Goal: Task Accomplishment & Management: Complete application form

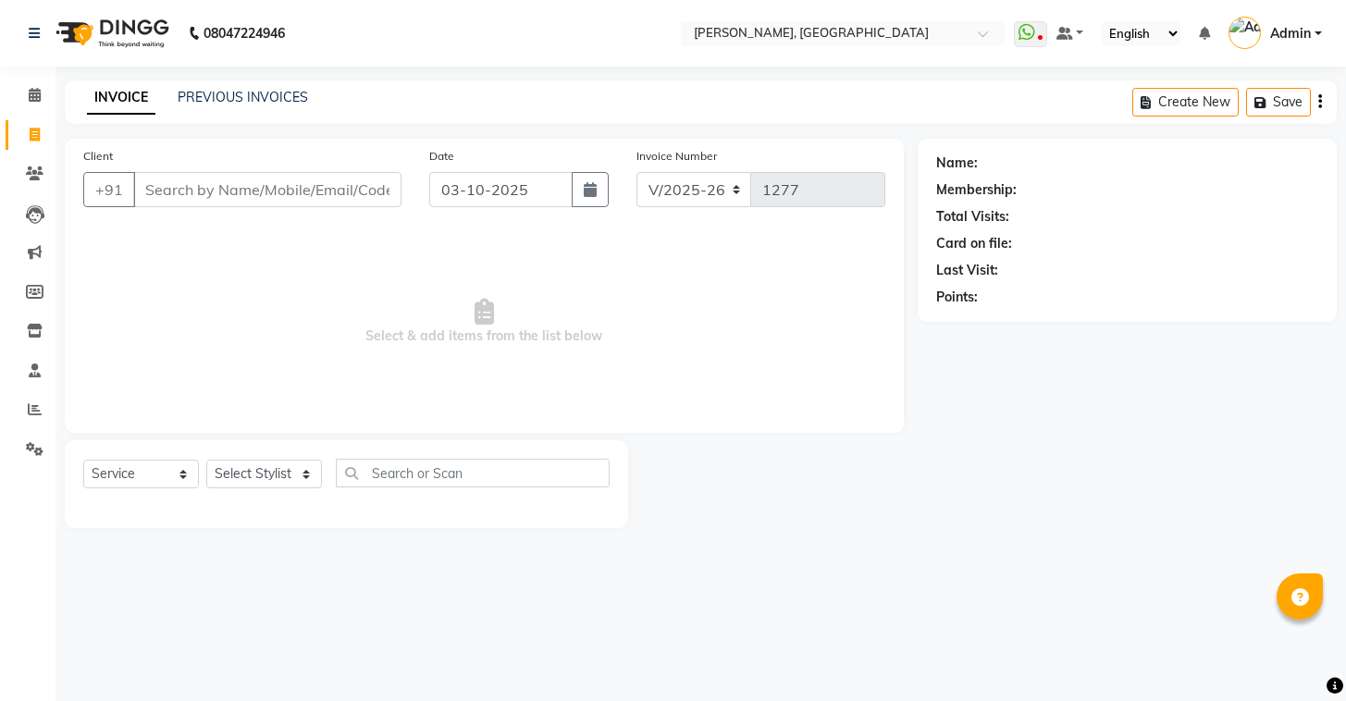
select select "8667"
select select "service"
click at [157, 190] on input "Client" at bounding box center [267, 189] width 268 height 35
type input "7795668011"
click at [357, 178] on button "Add Client" at bounding box center [353, 189] width 95 height 35
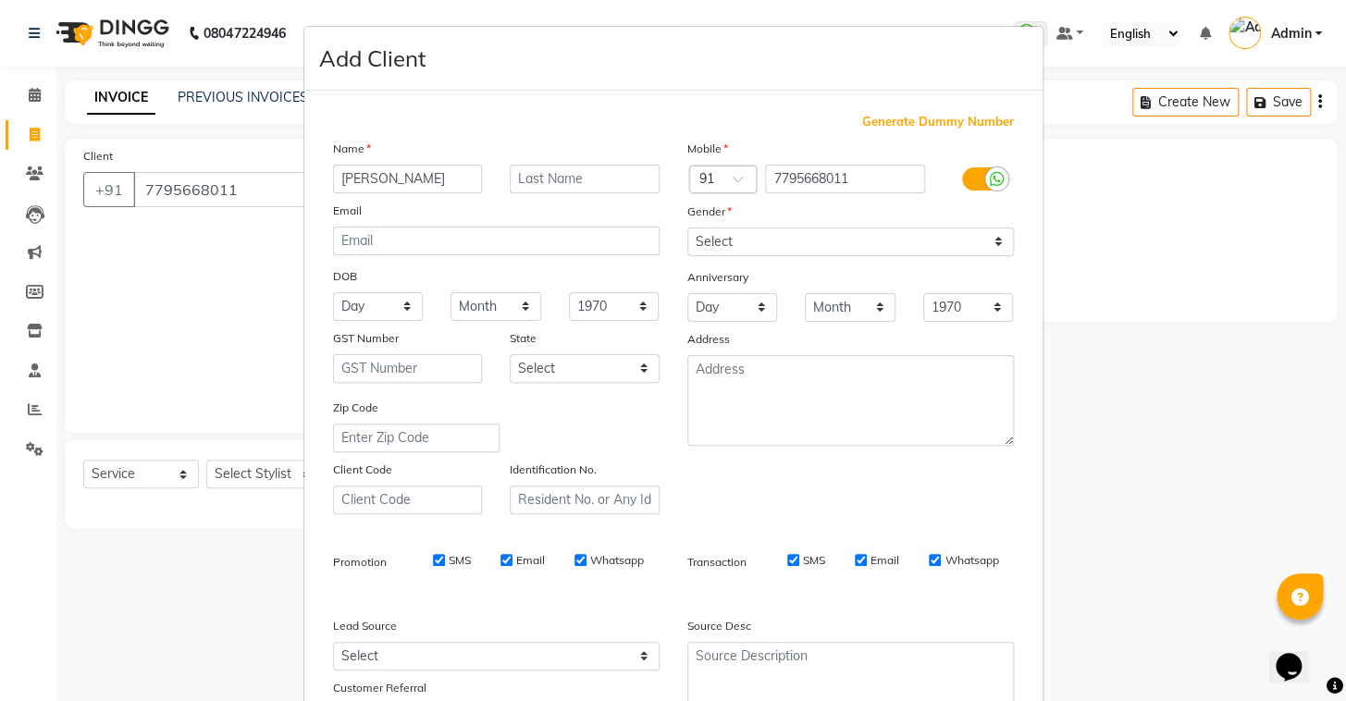
type input "[PERSON_NAME]"
click at [832, 240] on select "Select [DEMOGRAPHIC_DATA] [DEMOGRAPHIC_DATA] Other Prefer Not To Say" at bounding box center [850, 242] width 327 height 29
select select "[DEMOGRAPHIC_DATA]"
click at [687, 228] on select "Select [DEMOGRAPHIC_DATA] [DEMOGRAPHIC_DATA] Other Prefer Not To Say" at bounding box center [850, 242] width 327 height 29
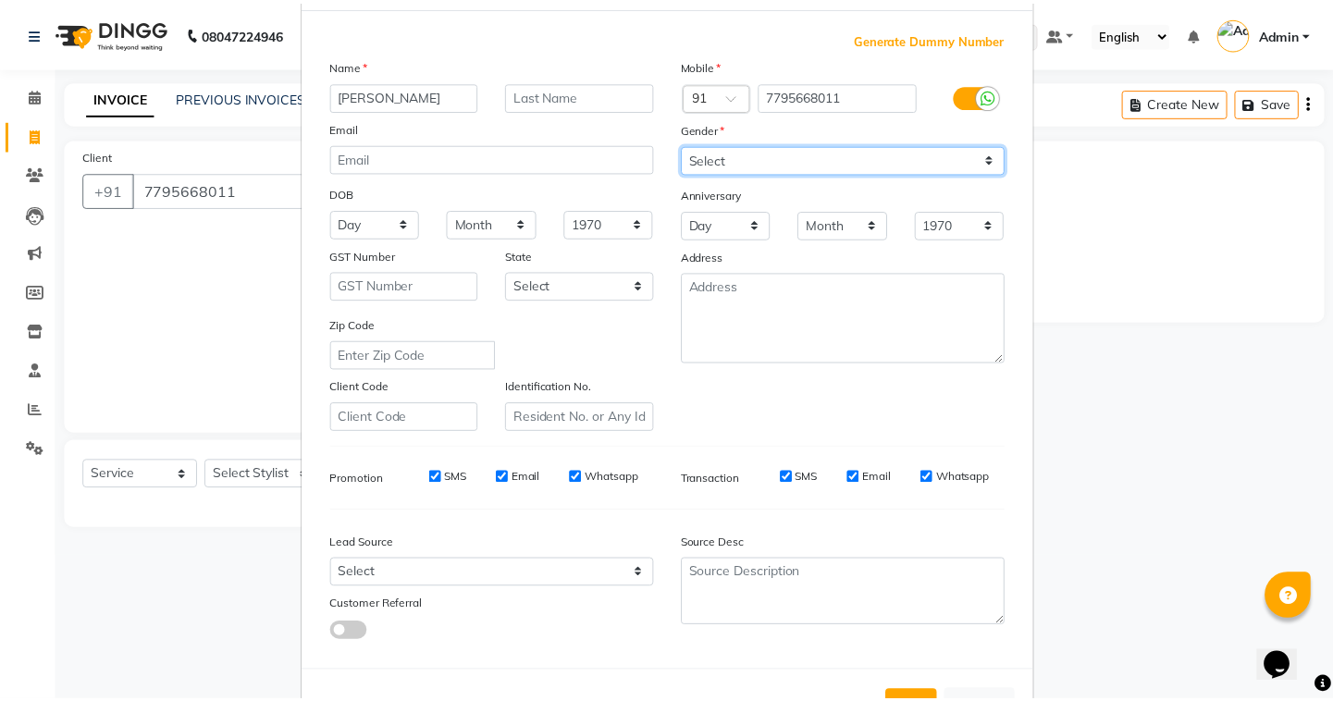
scroll to position [157, 0]
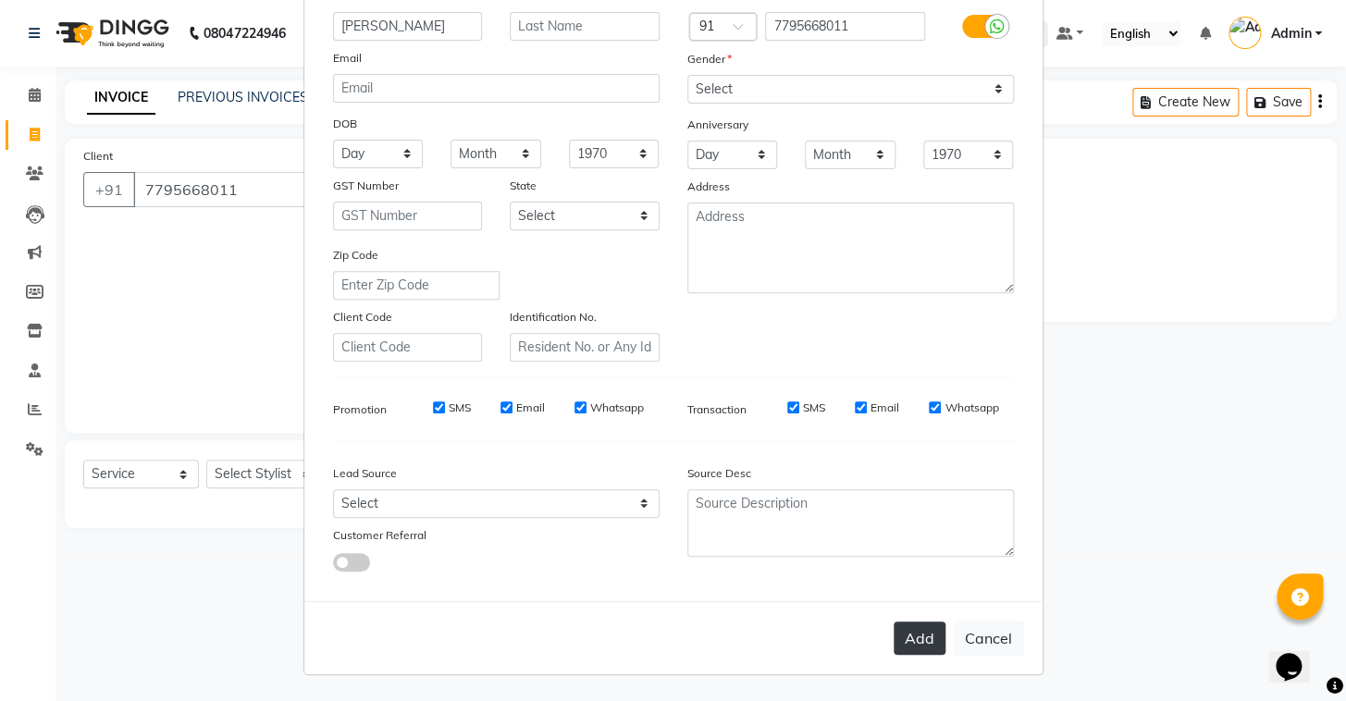
click at [903, 637] on button "Add" at bounding box center [920, 638] width 52 height 33
select select
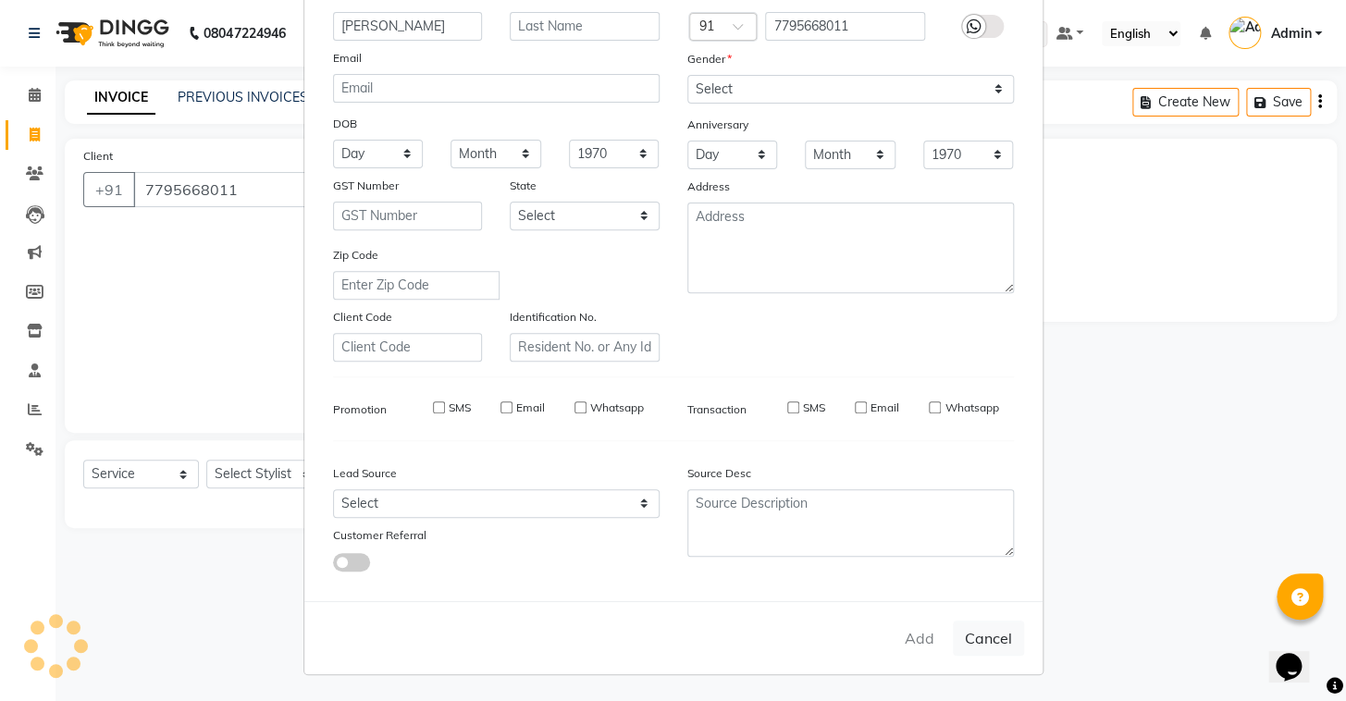
select select
checkbox input "false"
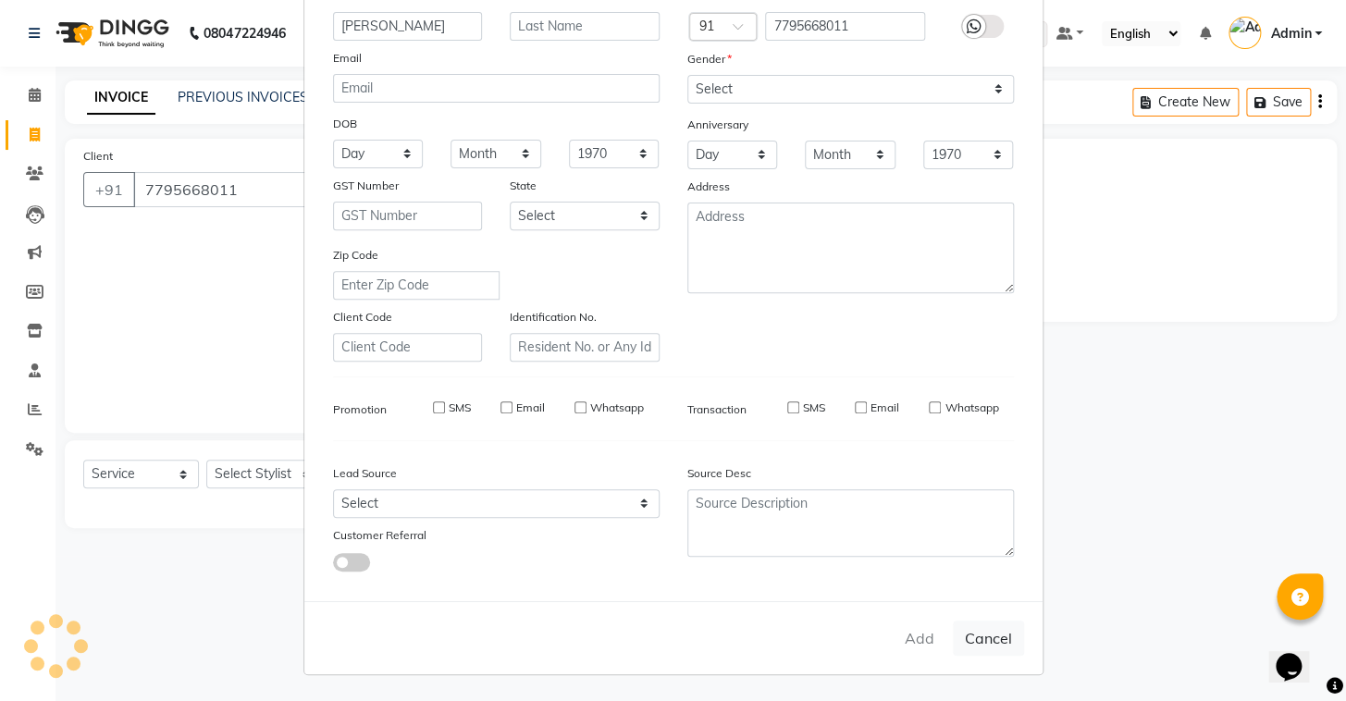
checkbox input "false"
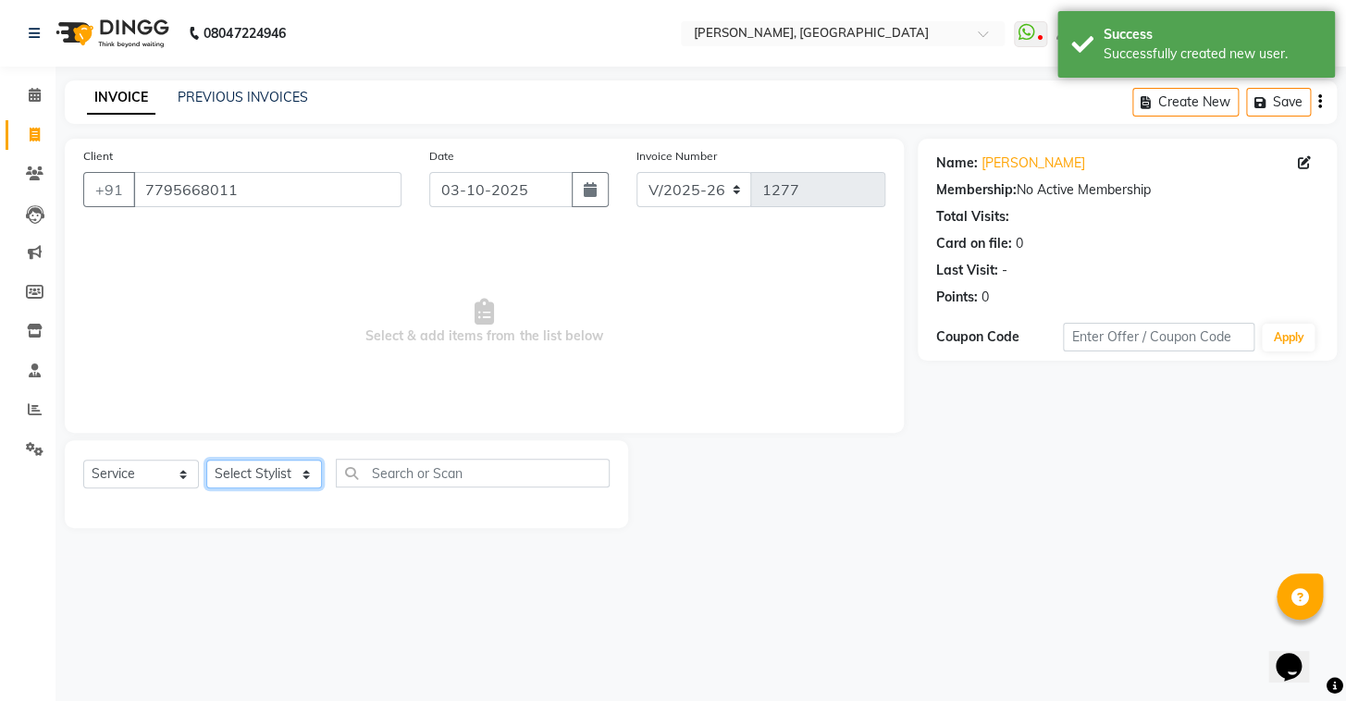
click at [268, 481] on select "Select Stylist Admin AMEER [PERSON_NAME] [PERSON_NAME] [PERSON_NAME]" at bounding box center [264, 474] width 116 height 29
select select "87509"
click at [206, 460] on select "Select Stylist Admin AMEER [PERSON_NAME] [PERSON_NAME] [PERSON_NAME]" at bounding box center [264, 474] width 116 height 29
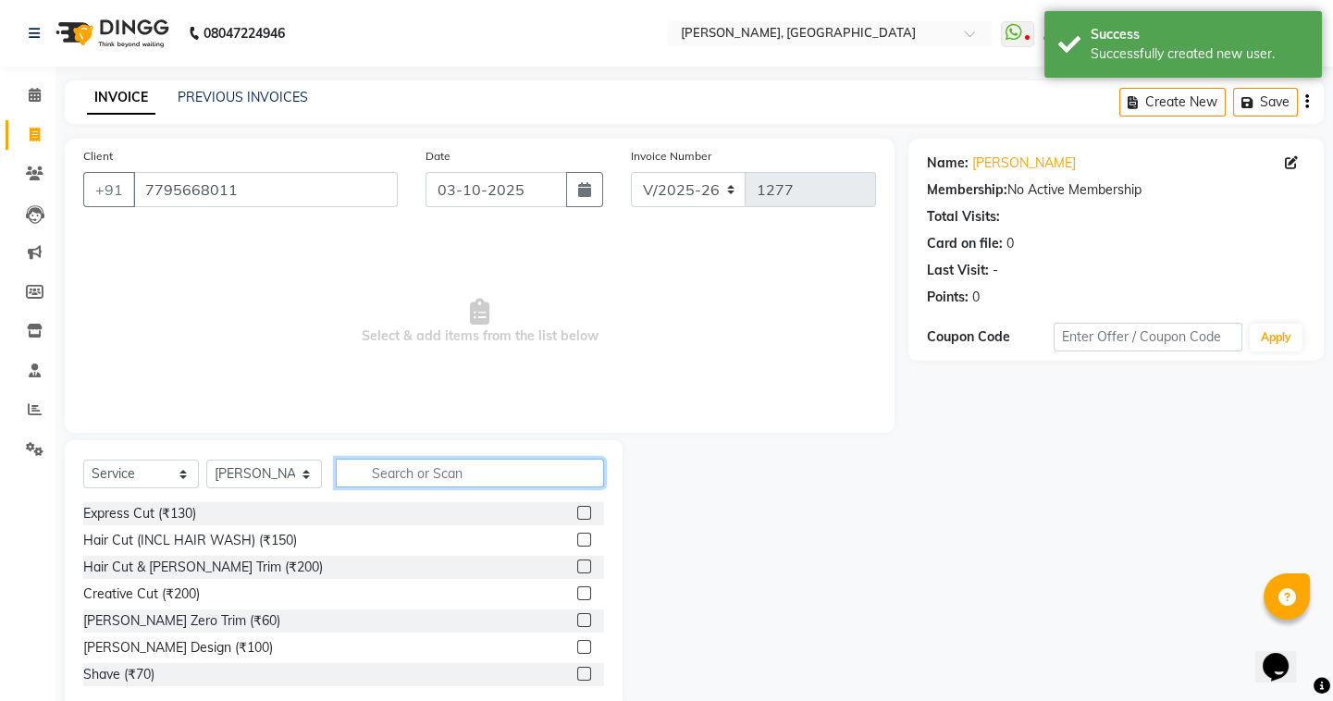
click at [497, 473] on input "text" at bounding box center [470, 473] width 268 height 29
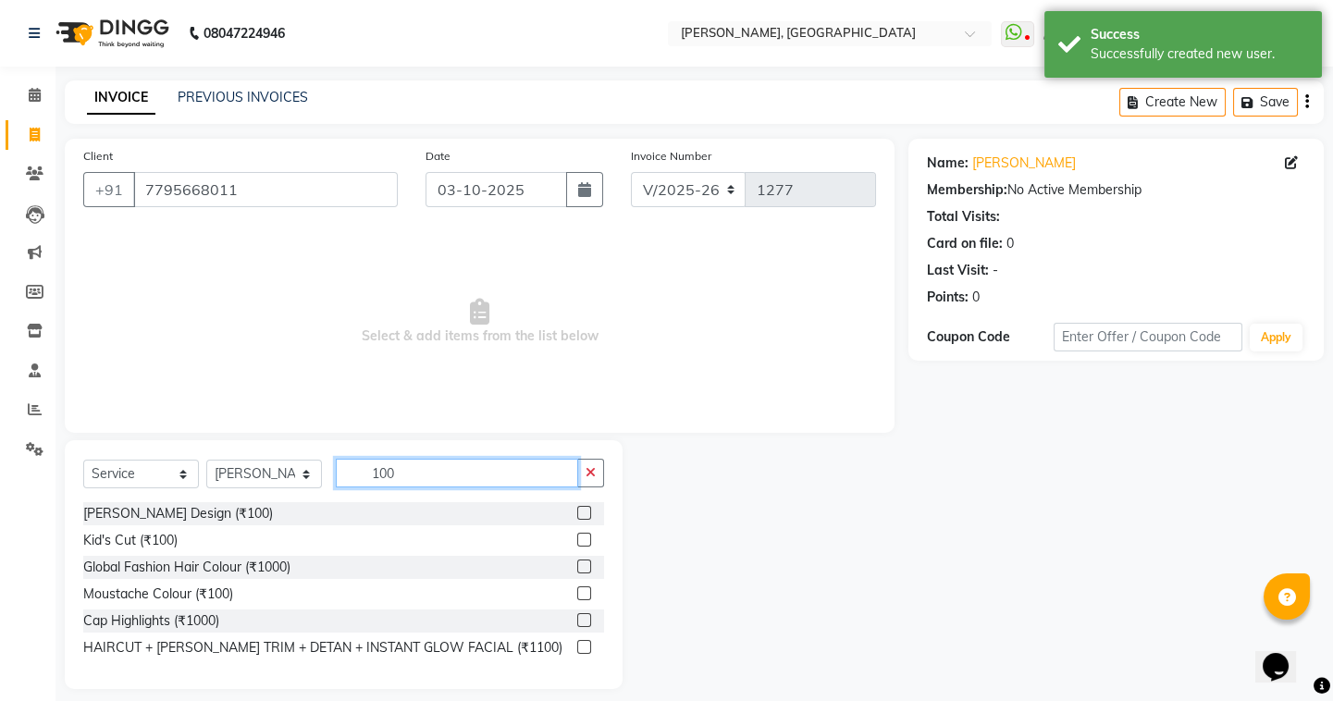
type input "100"
click at [582, 507] on label at bounding box center [584, 513] width 14 height 14
click at [582, 508] on input "checkbox" at bounding box center [583, 514] width 12 height 12
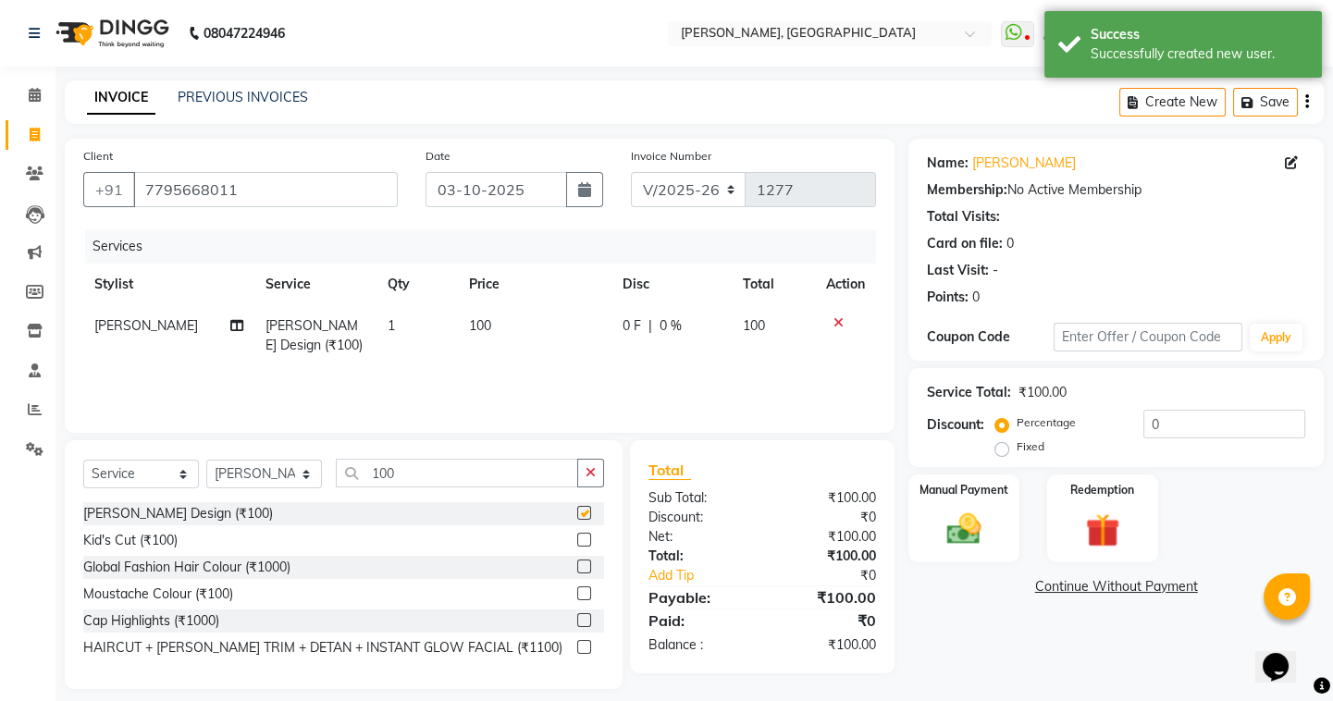
checkbox input "false"
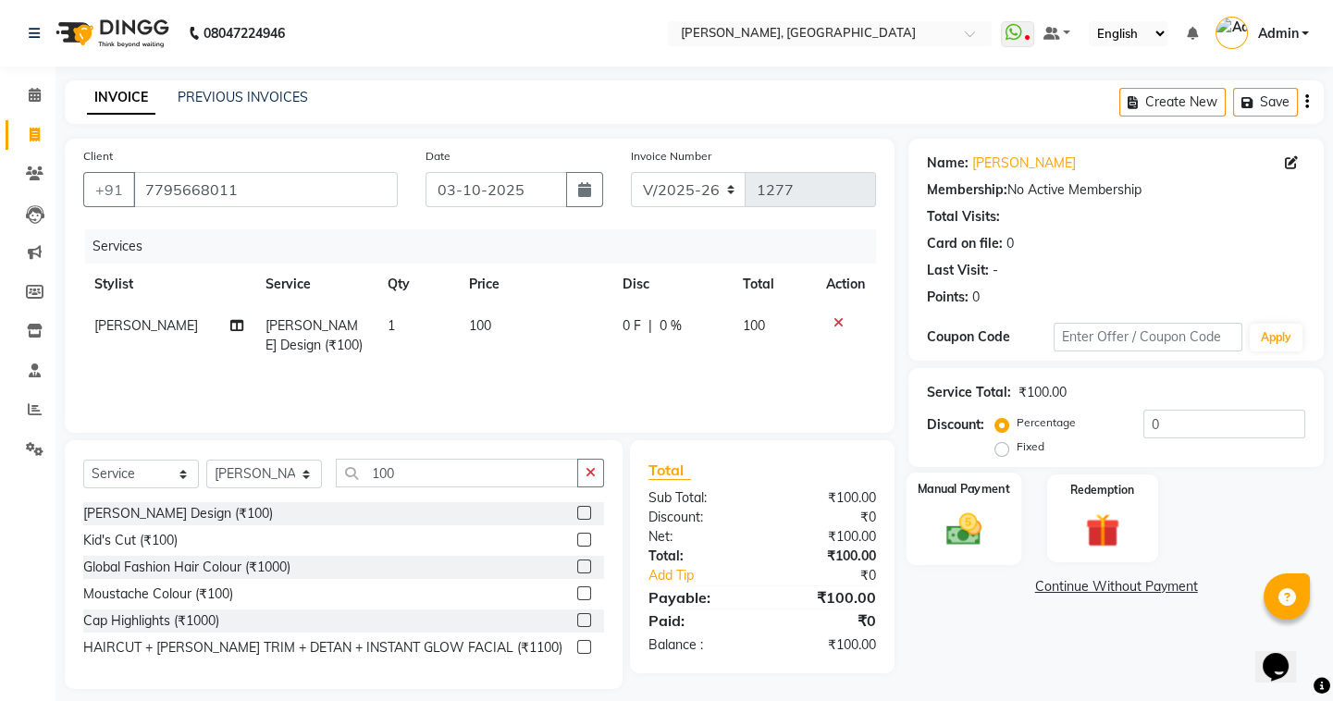
click at [974, 520] on img at bounding box center [963, 529] width 57 height 41
click at [1059, 579] on span "UPI" at bounding box center [1057, 587] width 29 height 21
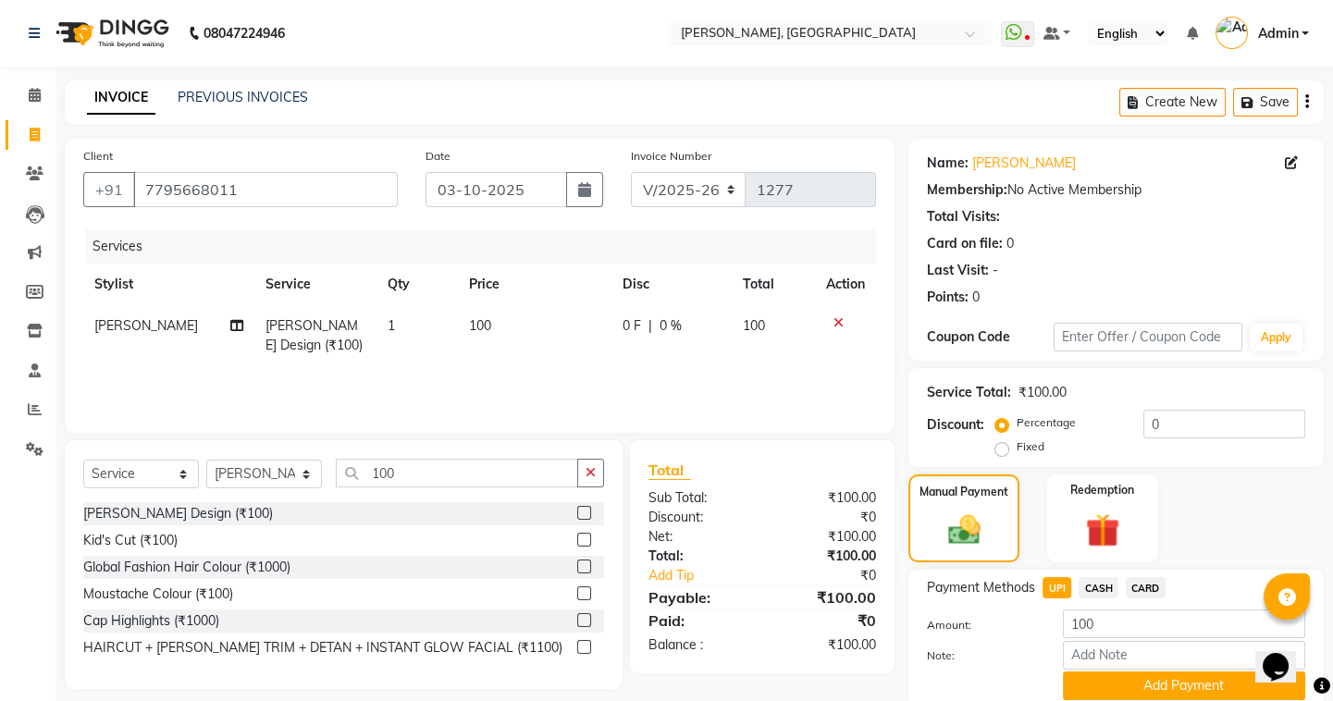
scroll to position [72, 0]
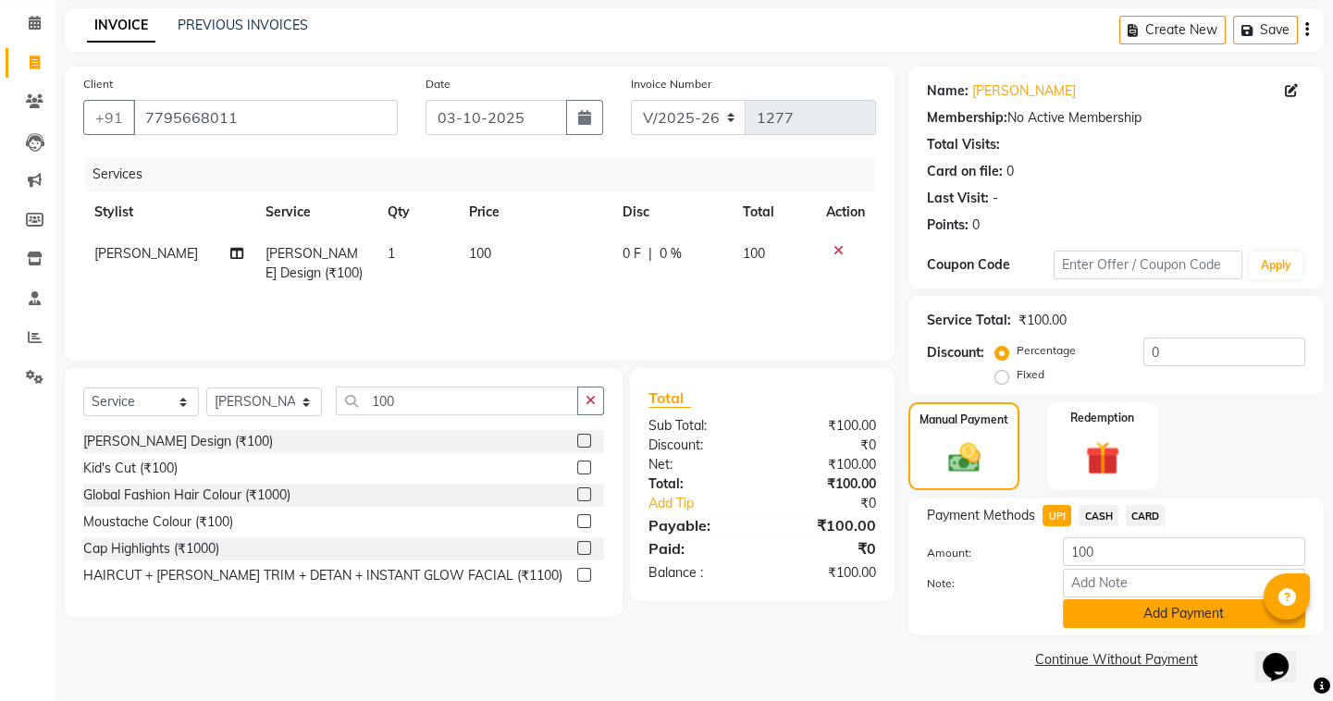
click at [1116, 620] on button "Add Payment" at bounding box center [1184, 614] width 242 height 29
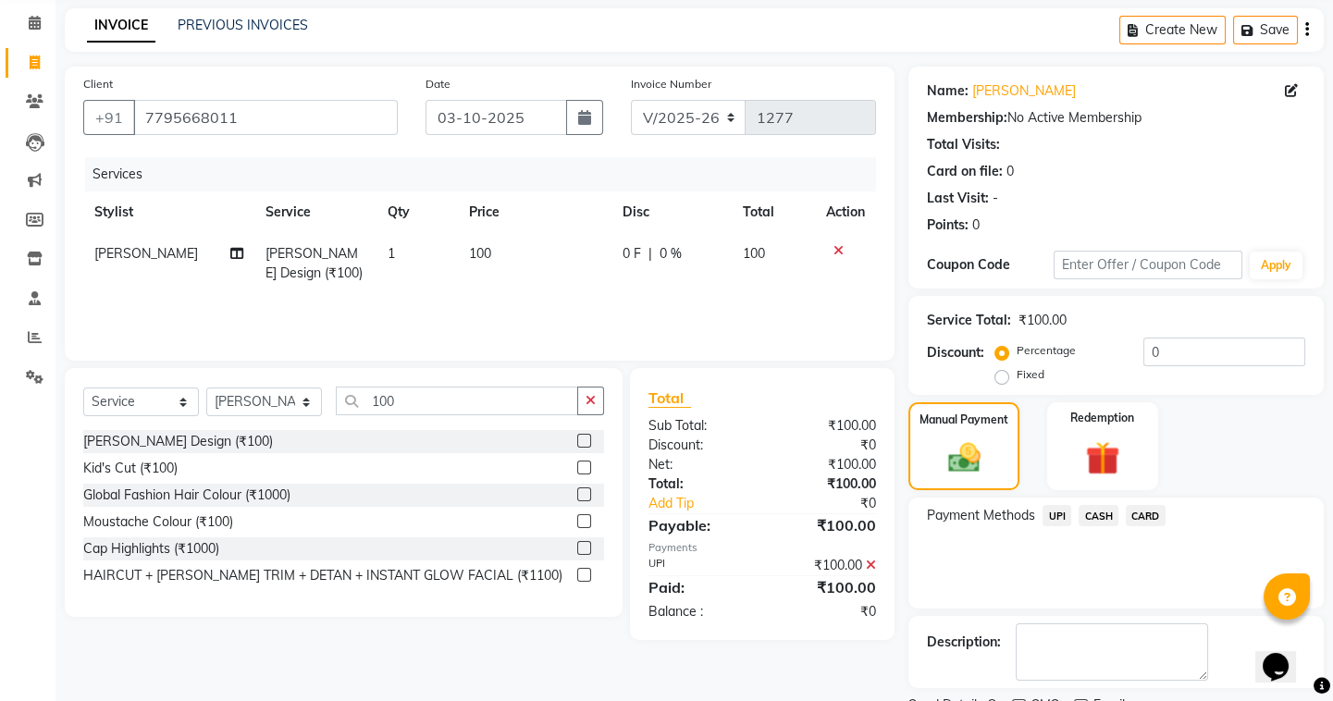
scroll to position [148, 0]
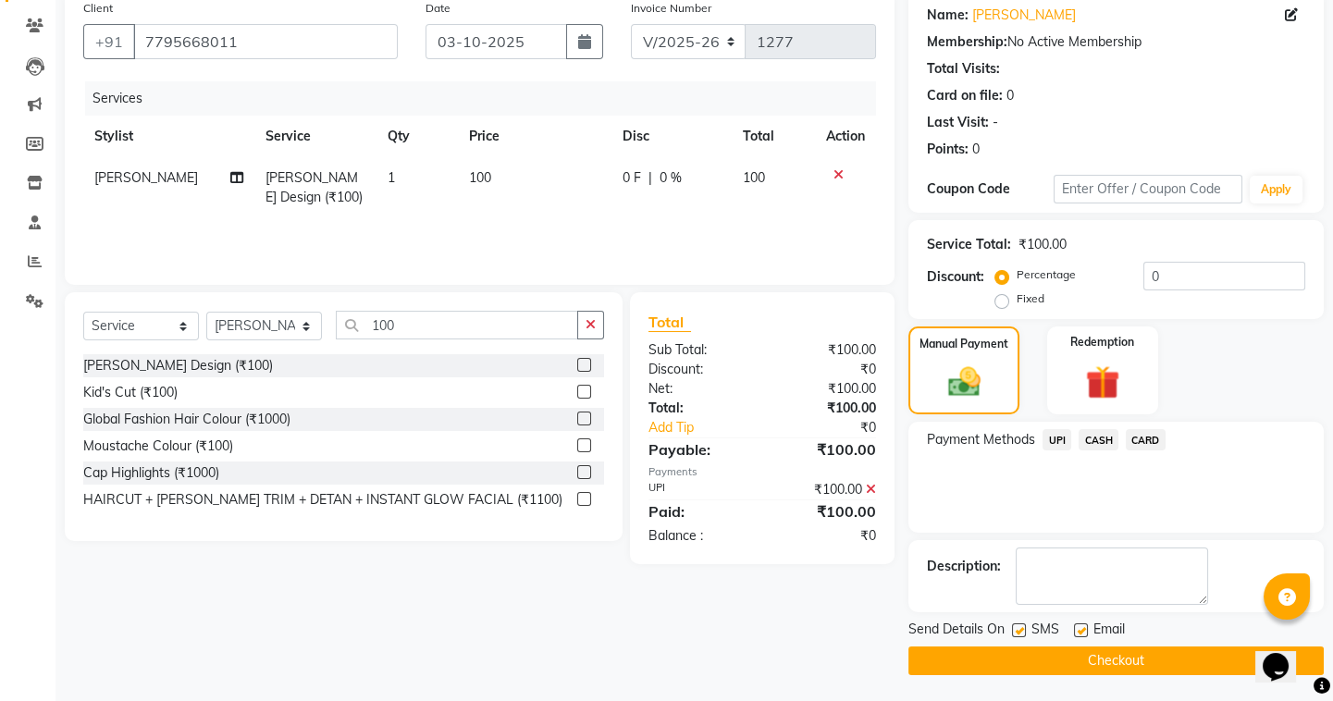
click at [1053, 655] on button "Checkout" at bounding box center [1116, 661] width 415 height 29
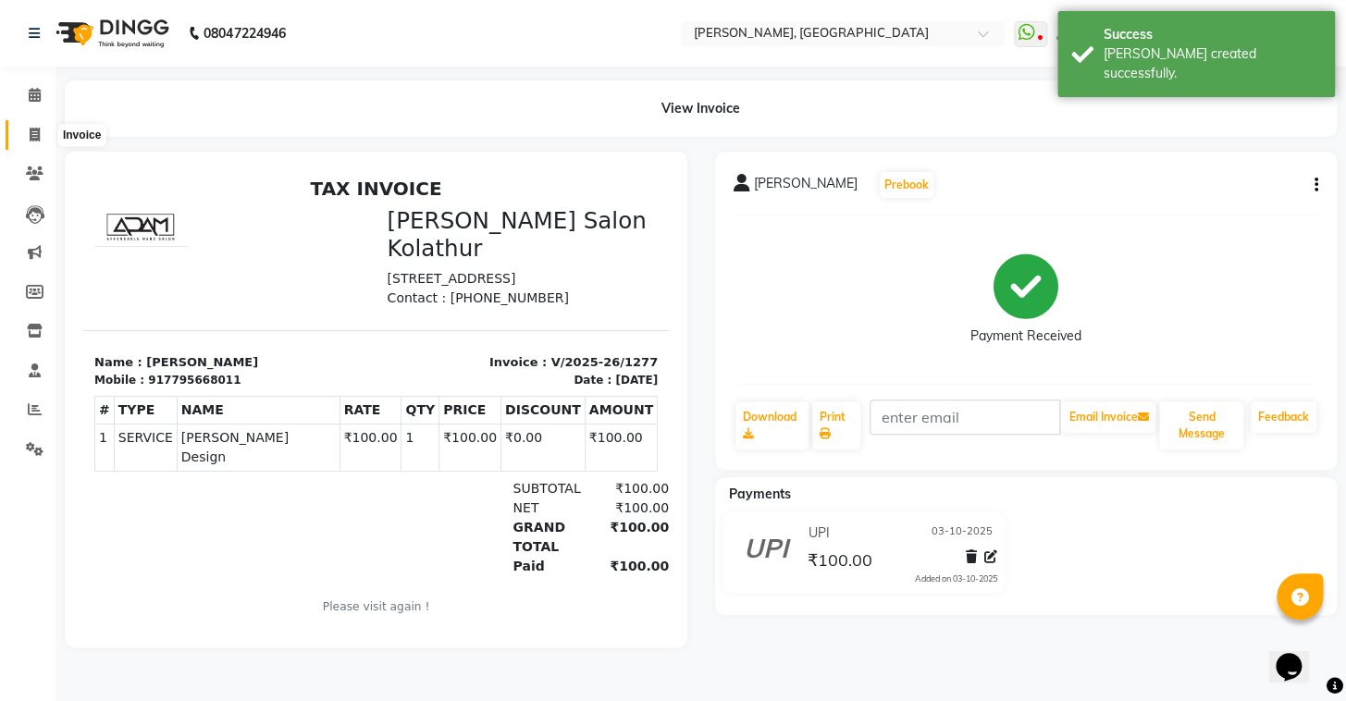
click at [30, 138] on icon at bounding box center [35, 135] width 10 height 14
select select "8667"
select select "service"
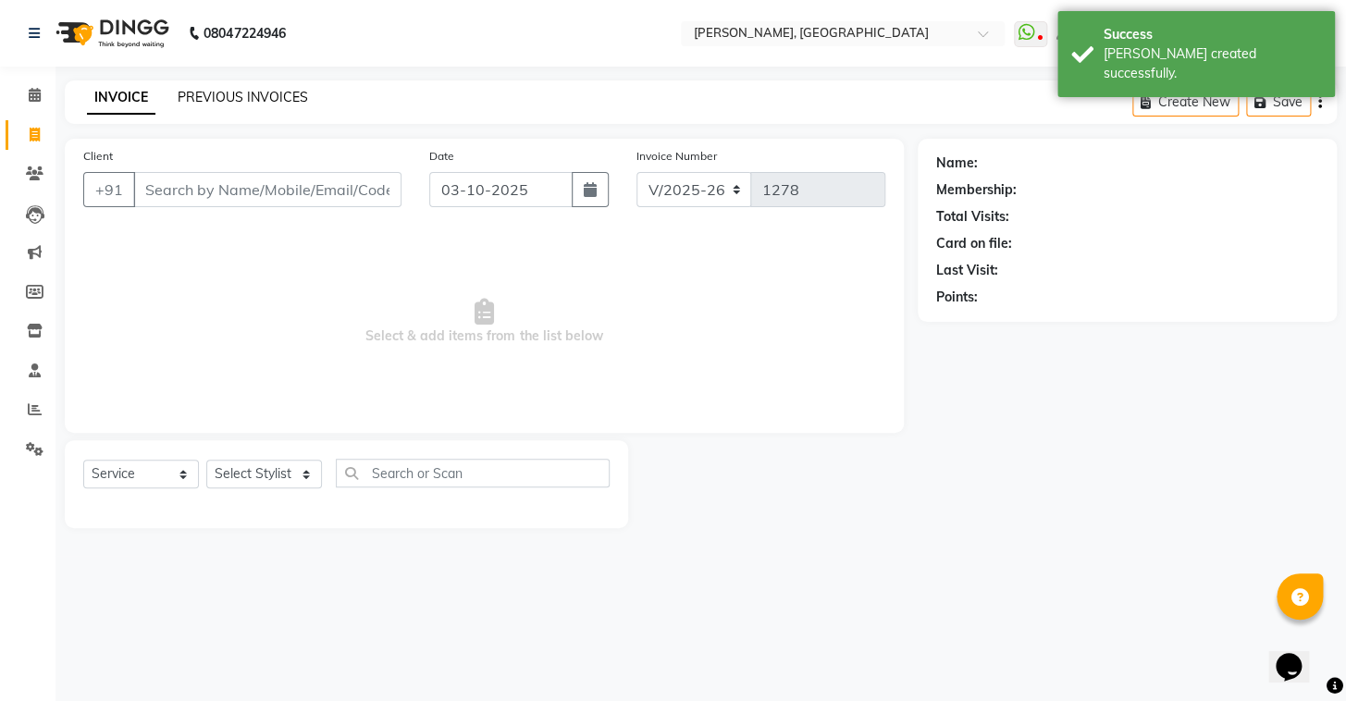
click at [205, 93] on link "PREVIOUS INVOICES" at bounding box center [243, 97] width 130 height 17
